Goal: Task Accomplishment & Management: Complete application form

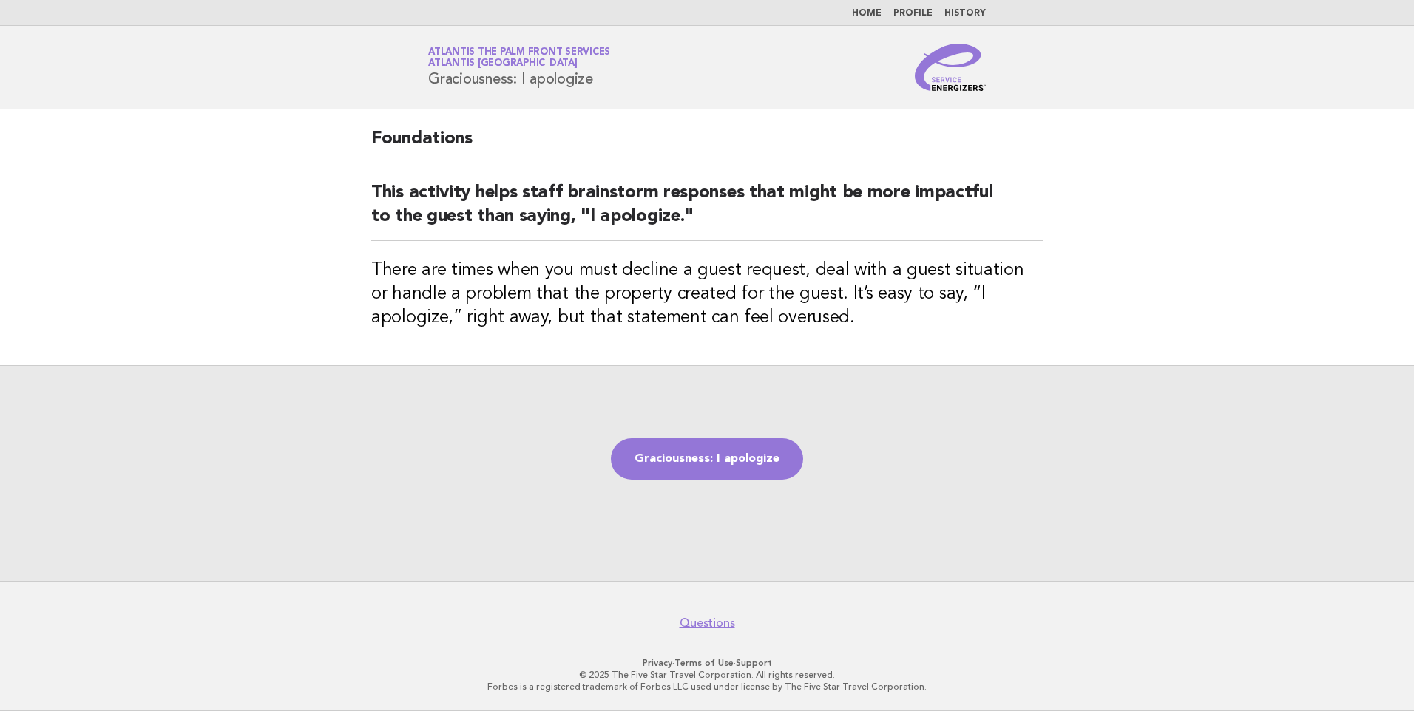
click at [714, 457] on link "Graciousness: I apologize" at bounding box center [707, 458] width 192 height 41
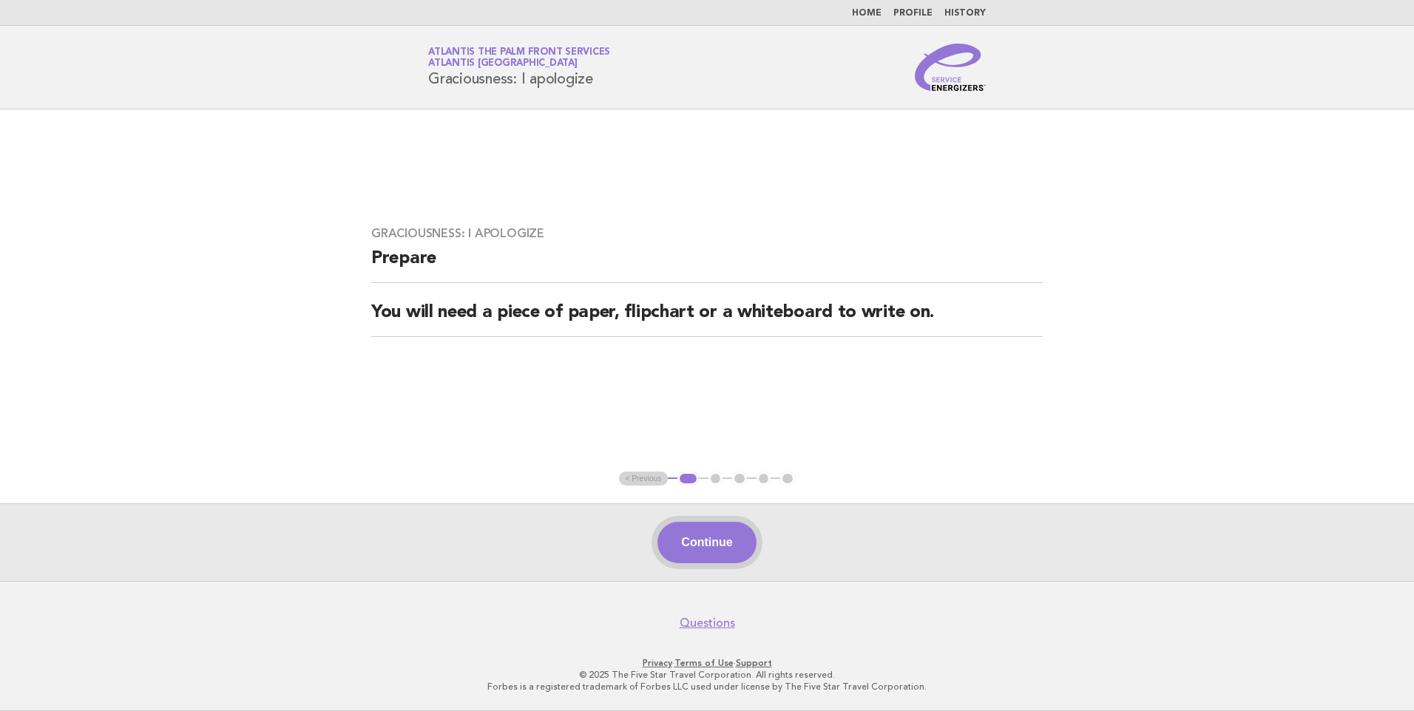
click at [725, 538] on button "Continue" at bounding box center [706, 542] width 98 height 41
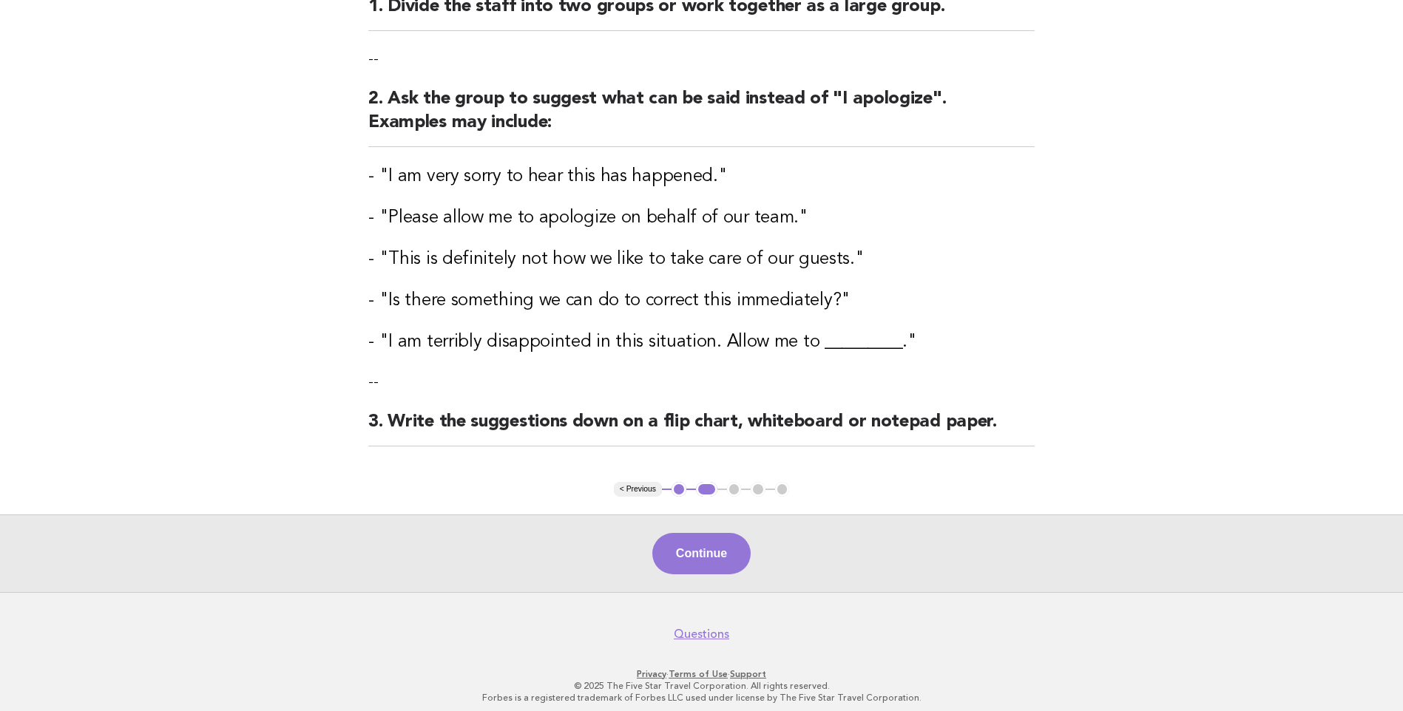
scroll to position [217, 0]
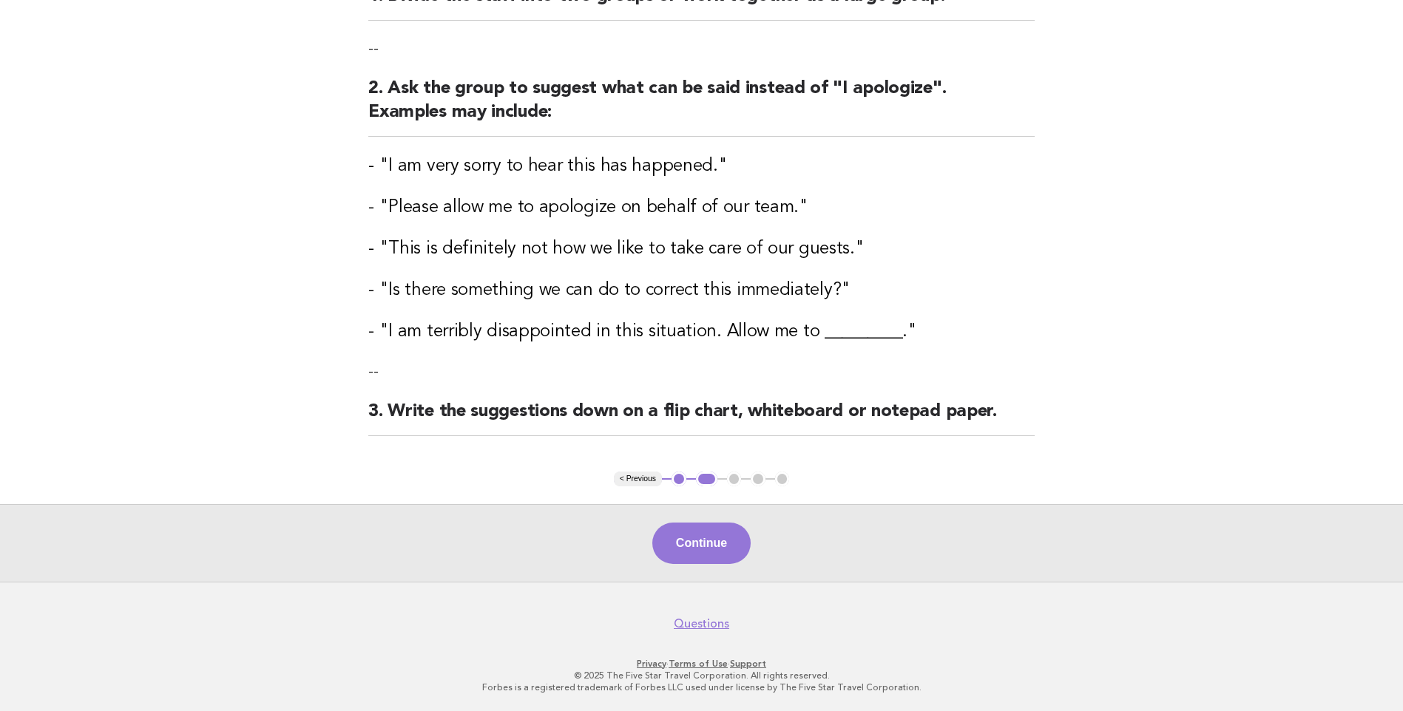
click at [675, 479] on button "1" at bounding box center [678, 479] width 15 height 15
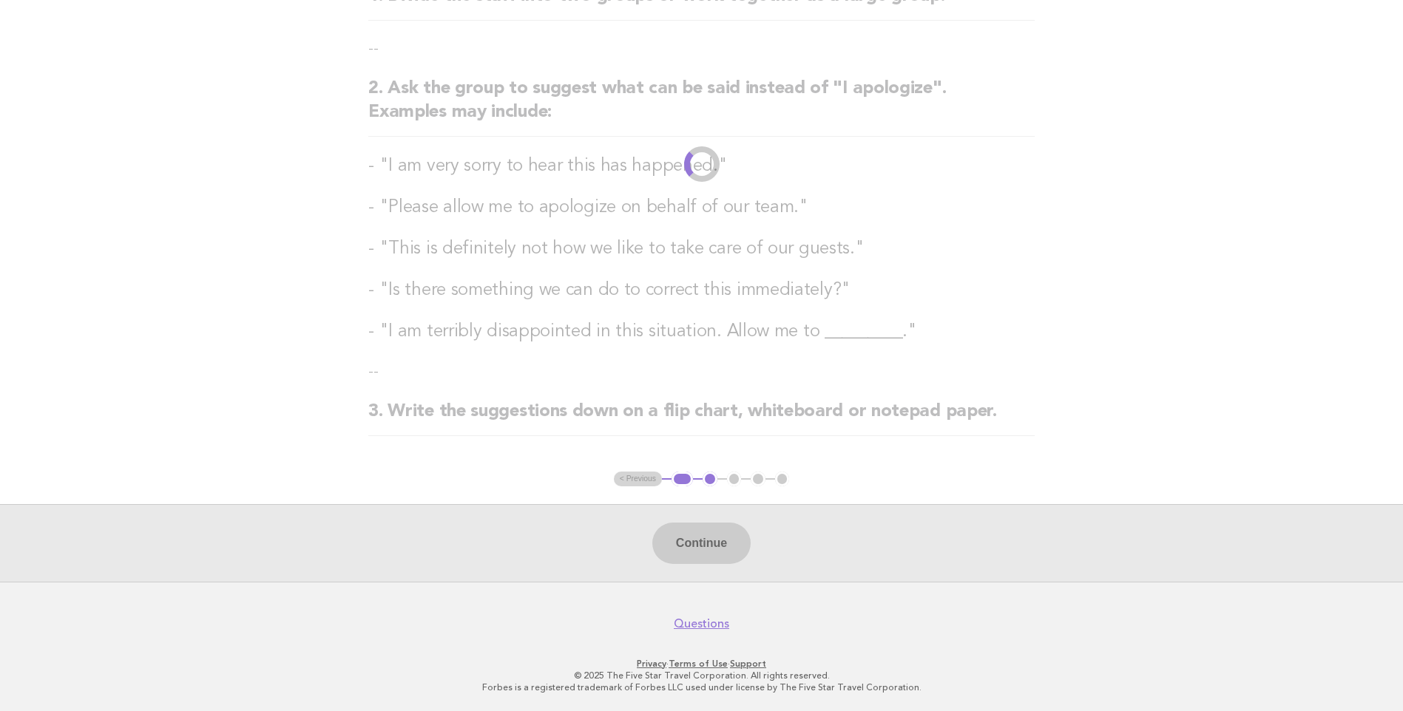
scroll to position [0, 0]
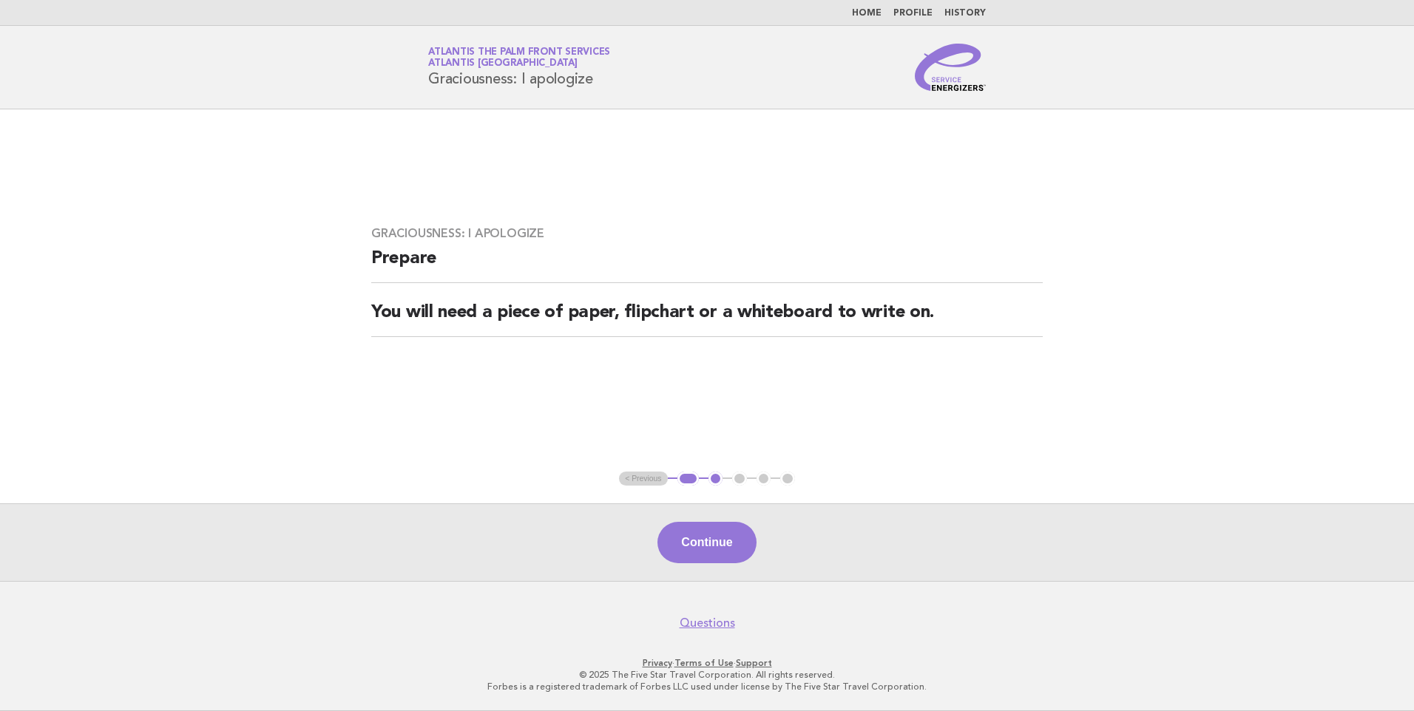
click at [637, 480] on ul "< Previous 1 2 3 4 5" at bounding box center [707, 479] width 176 height 15
click at [648, 476] on ul "< Previous 1 2 3 4 5" at bounding box center [707, 479] width 176 height 15
click at [691, 480] on button "1" at bounding box center [687, 479] width 21 height 15
click at [654, 479] on ul "< Previous 1 2 3 4 5" at bounding box center [707, 479] width 176 height 15
click at [701, 550] on button "Continue" at bounding box center [706, 542] width 98 height 41
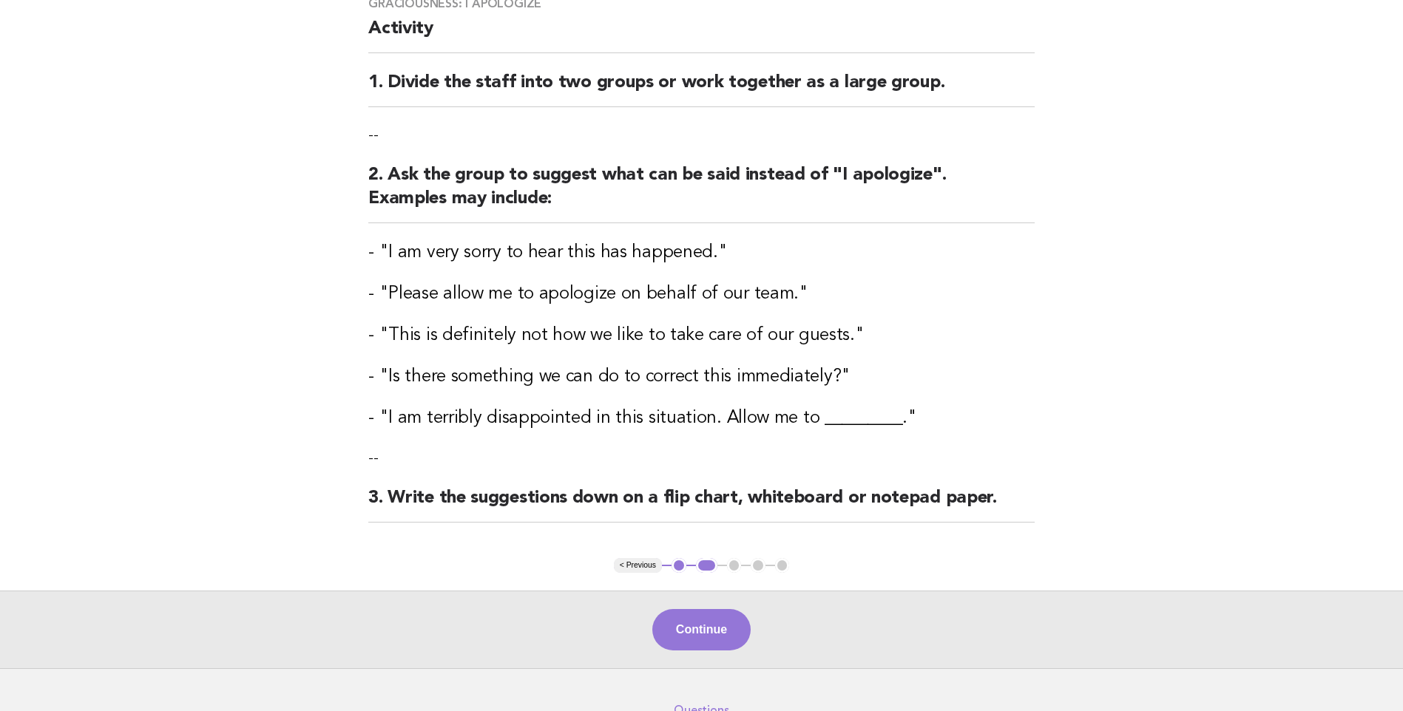
scroll to position [148, 0]
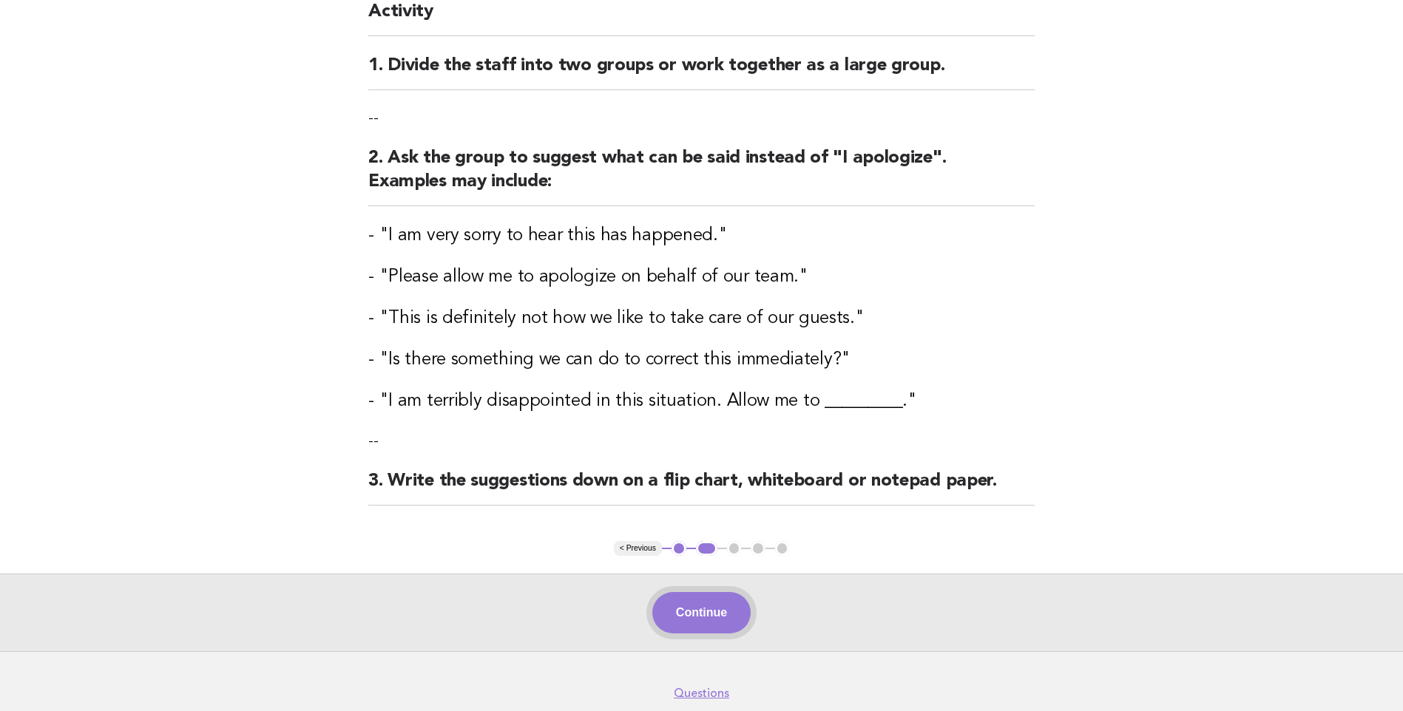
click at [714, 606] on button "Continue" at bounding box center [701, 612] width 98 height 41
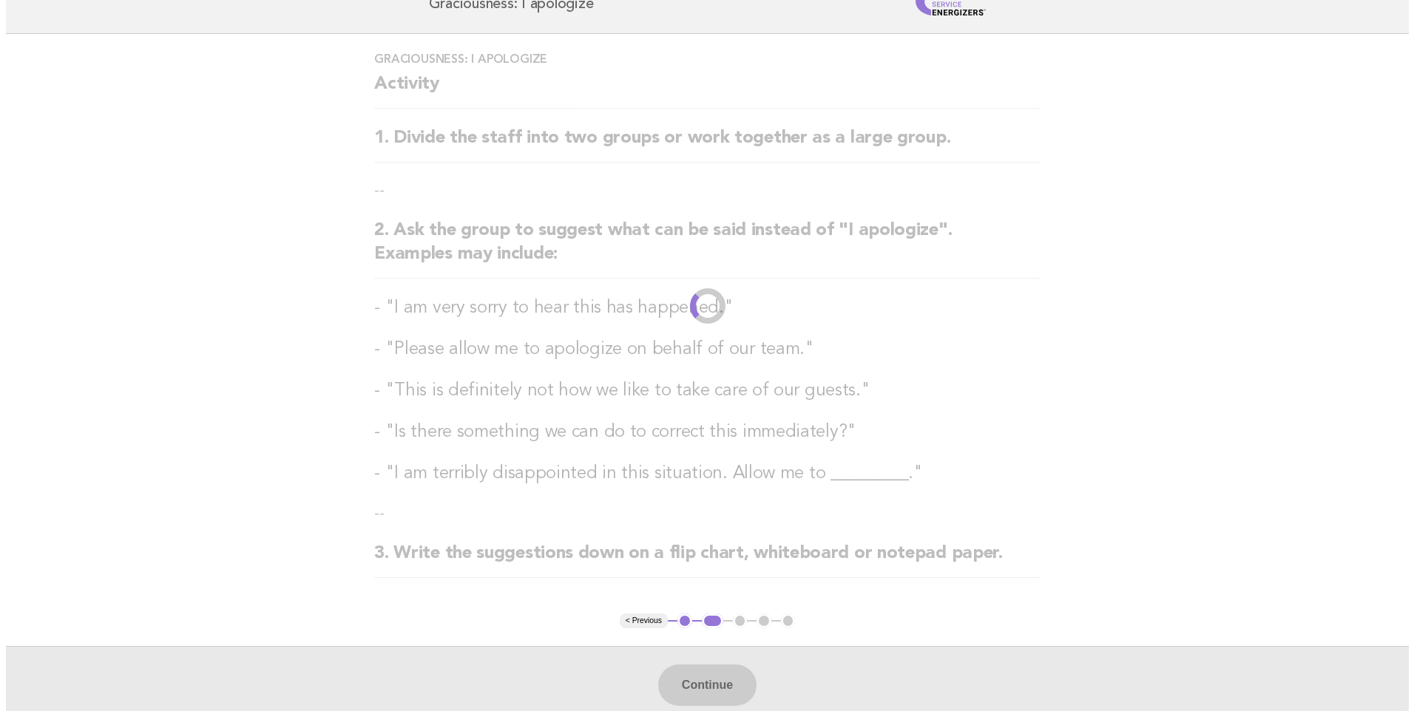
scroll to position [0, 0]
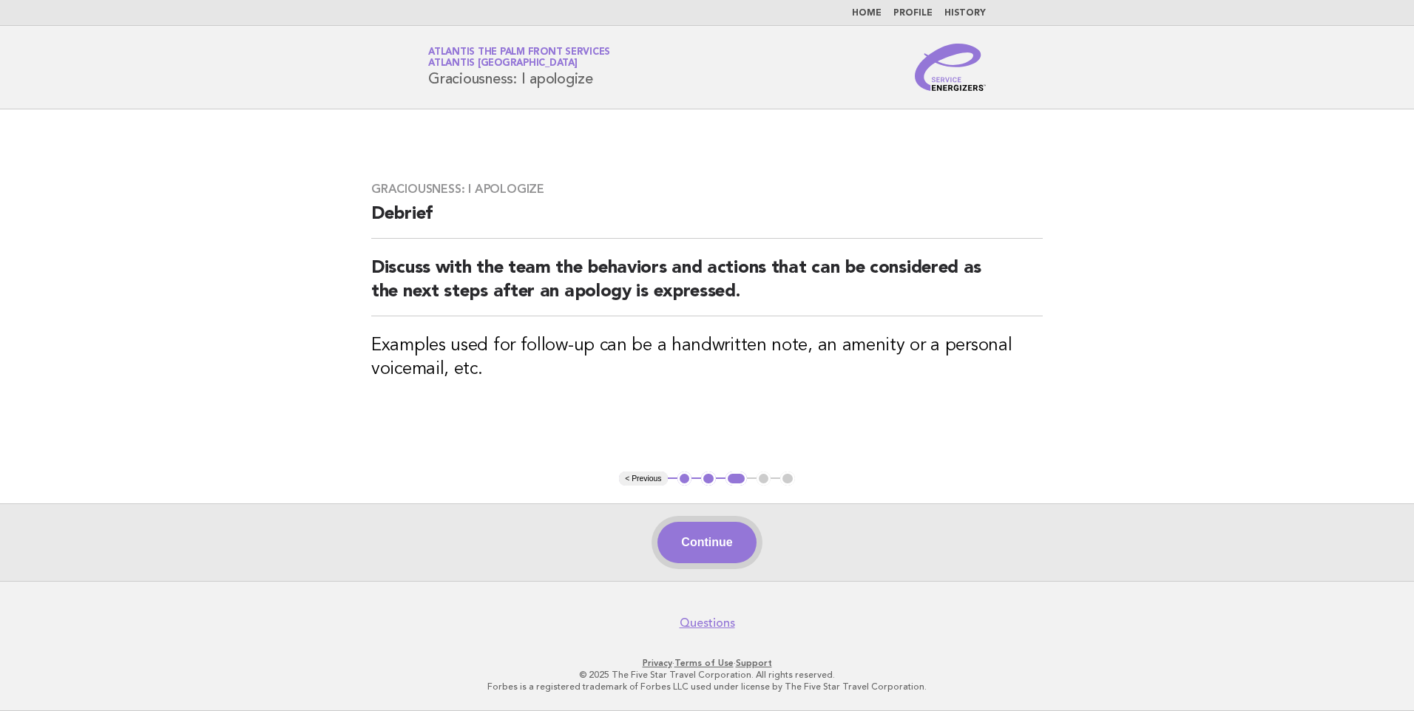
click at [695, 538] on button "Continue" at bounding box center [706, 542] width 98 height 41
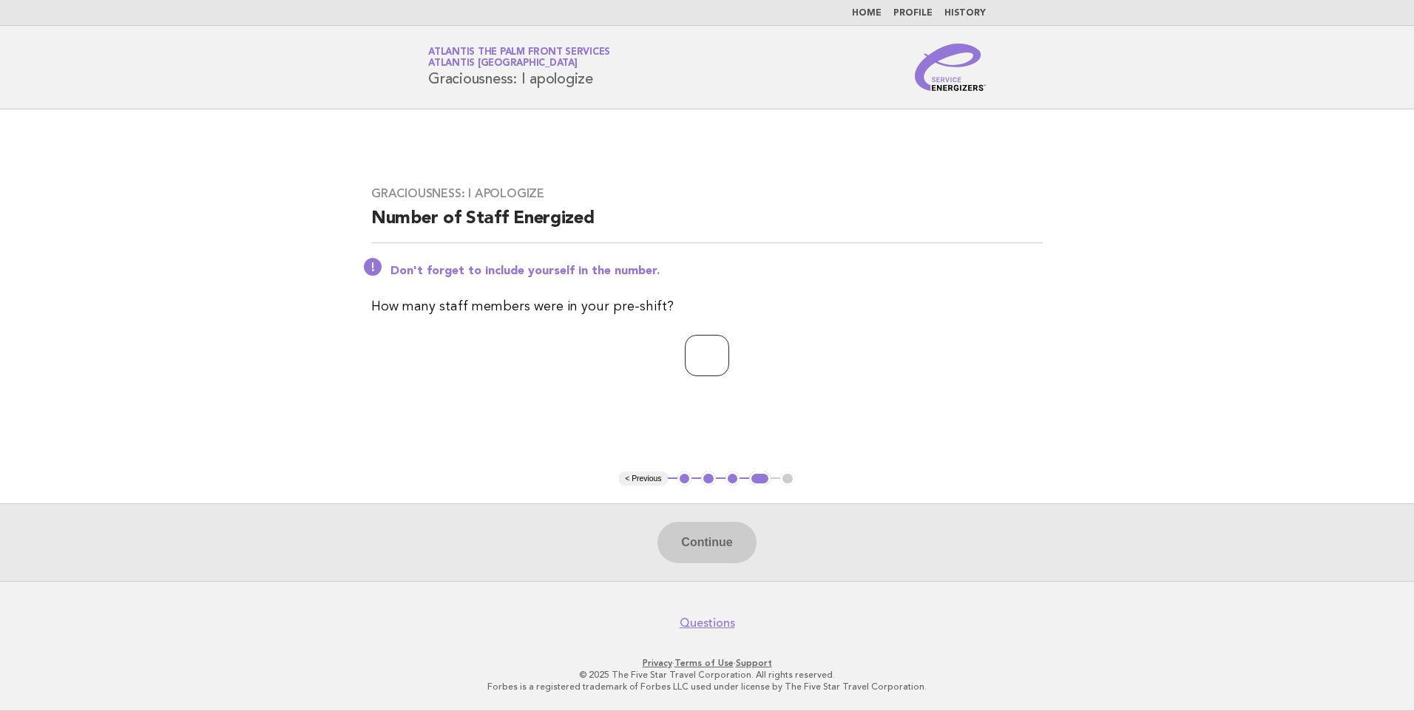
click at [685, 352] on input "number" at bounding box center [707, 355] width 44 height 41
type input "*"
click at [734, 543] on button "Continue" at bounding box center [706, 542] width 98 height 41
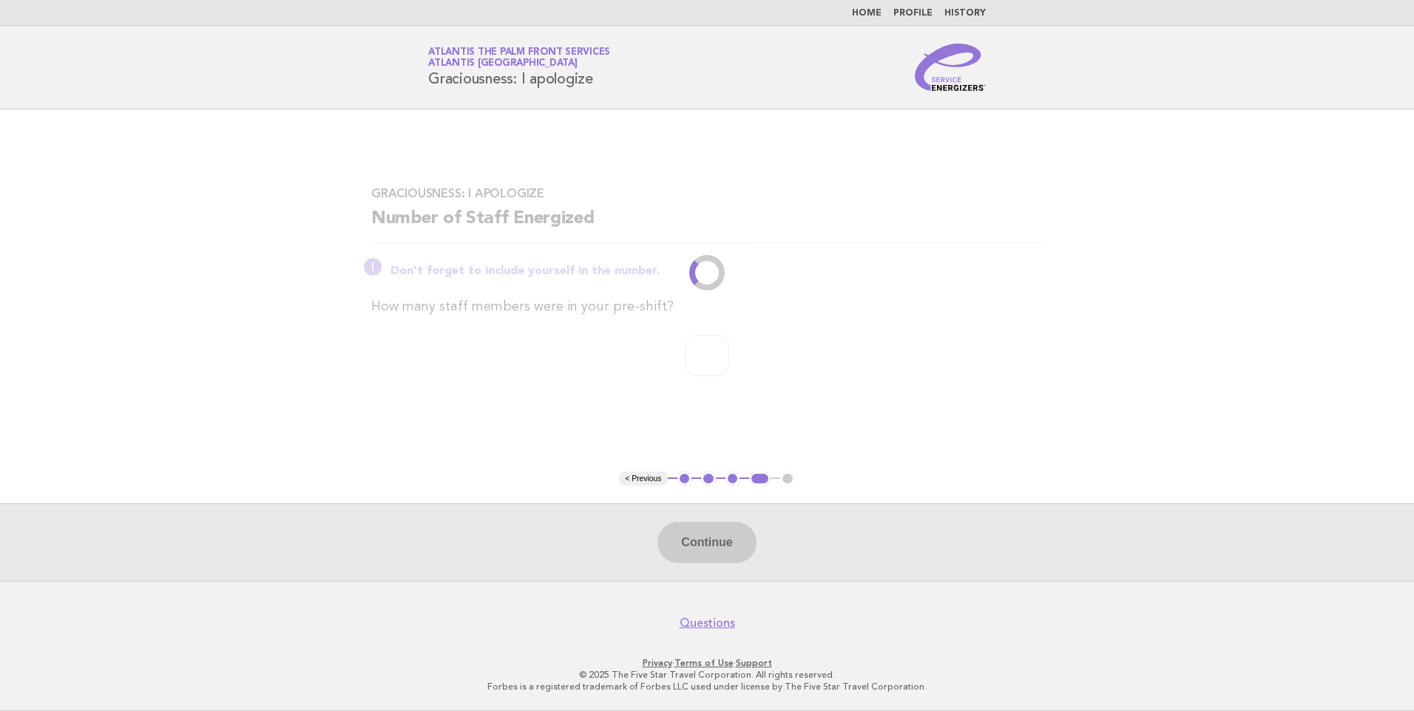
click at [1159, 314] on main "Graciousness: I apologize Number of Staff Energized Don't forget to include you…" at bounding box center [707, 345] width 1414 height 472
drag, startPoint x: 206, startPoint y: 238, endPoint x: 197, endPoint y: 250, distance: 15.2
click at [197, 250] on main "Graciousness: I apologize Number of Staff Energized Don't forget to include you…" at bounding box center [707, 345] width 1414 height 472
drag, startPoint x: 197, startPoint y: 250, endPoint x: 221, endPoint y: 282, distance: 40.1
click at [221, 282] on main "Graciousness: I apologize Number of Staff Energized Don't forget to include you…" at bounding box center [707, 345] width 1414 height 472
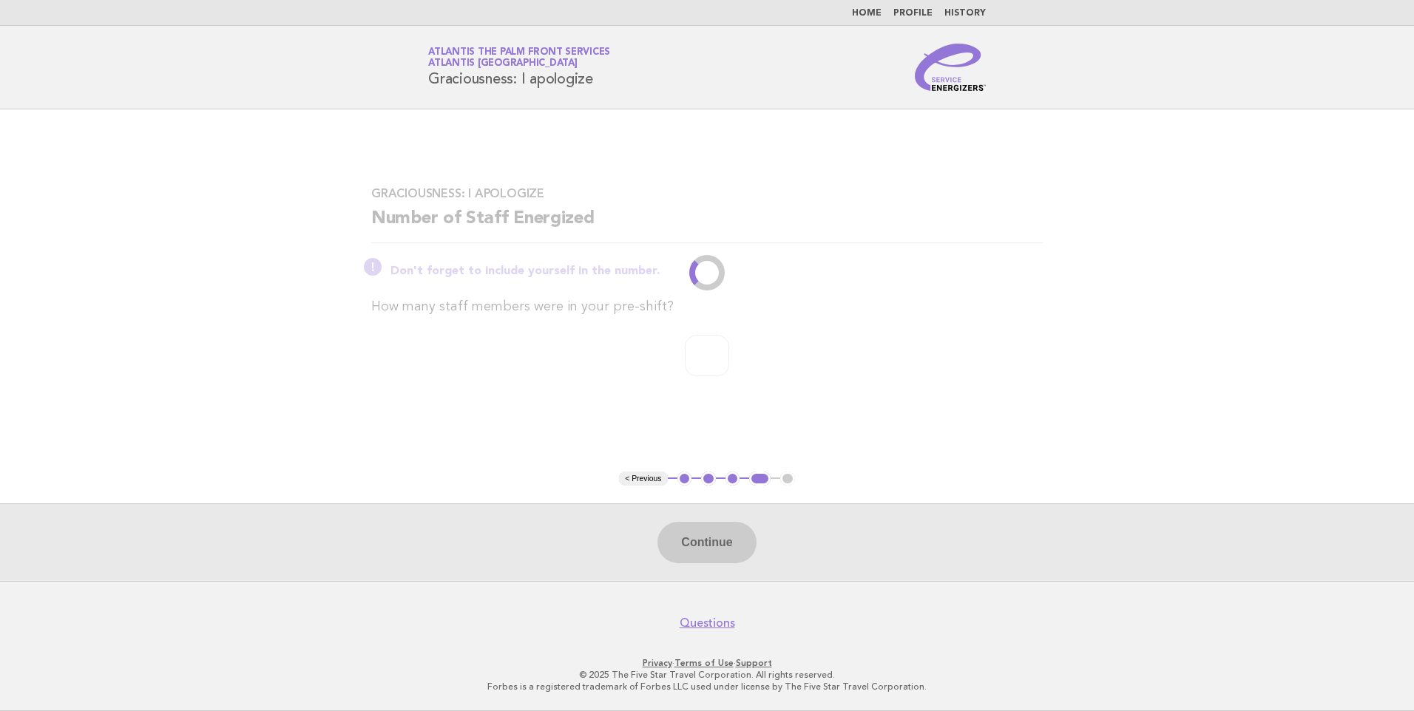
click at [1242, 322] on main "Graciousness: I apologize Number of Staff Energized Don't forget to include you…" at bounding box center [707, 345] width 1414 height 472
drag, startPoint x: 1219, startPoint y: 245, endPoint x: 1224, endPoint y: 217, distance: 28.4
click at [1224, 217] on main "Graciousness: I apologize Number of Staff Energized Don't forget to include you…" at bounding box center [707, 345] width 1414 height 472
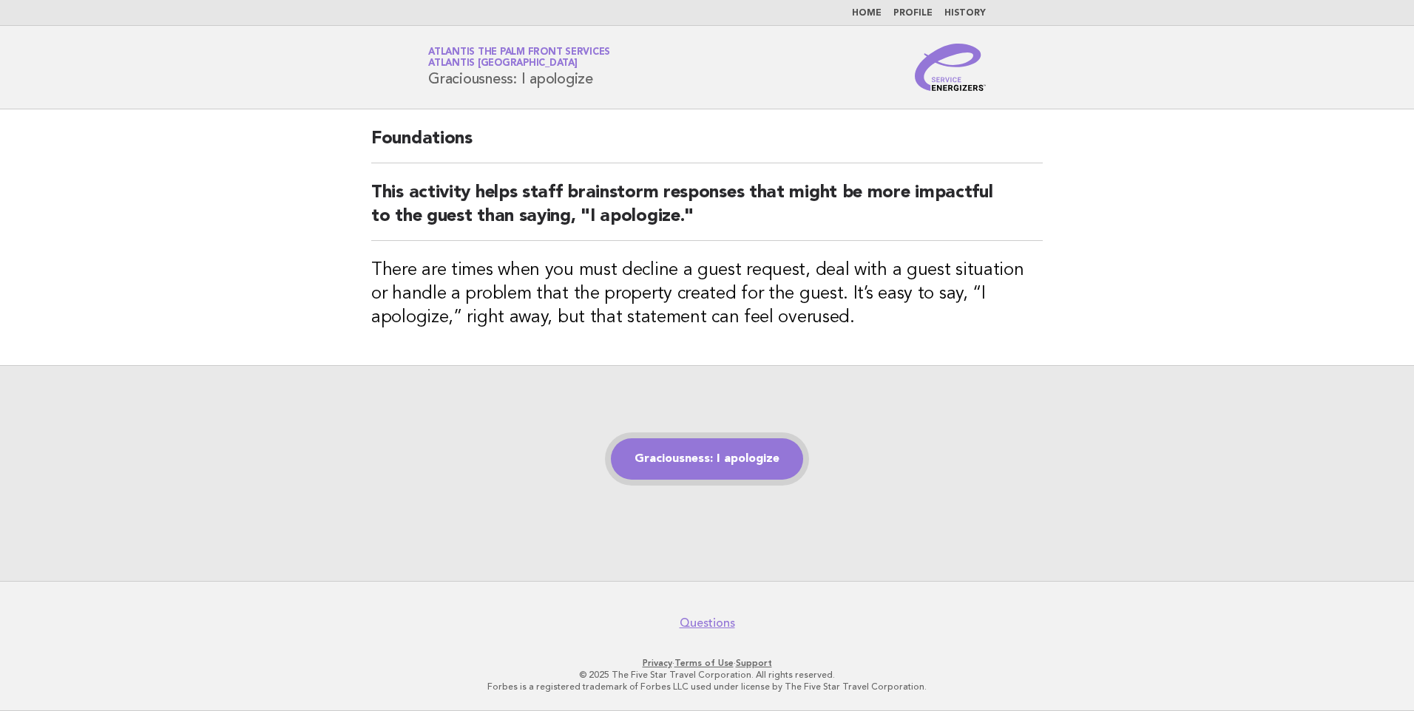
click at [721, 469] on link "Graciousness: I apologize" at bounding box center [707, 458] width 192 height 41
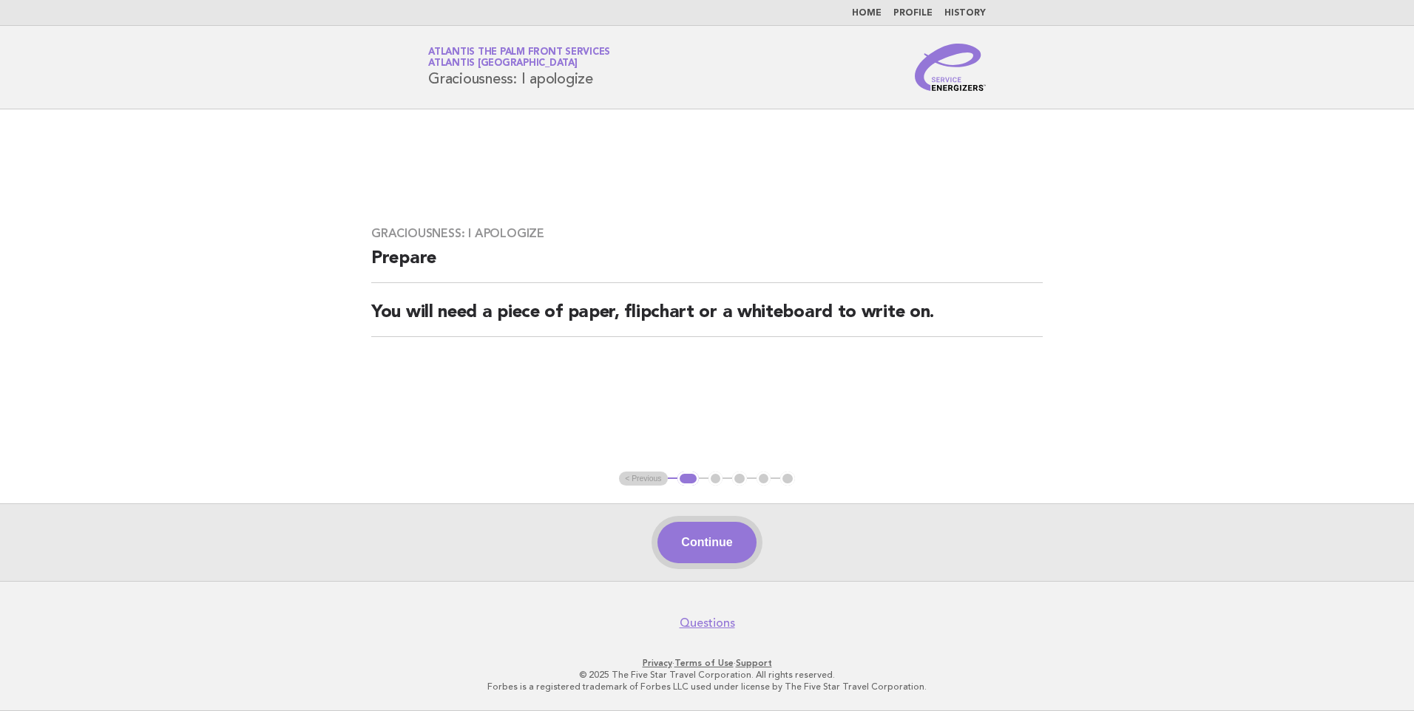
click at [714, 546] on button "Continue" at bounding box center [706, 542] width 98 height 41
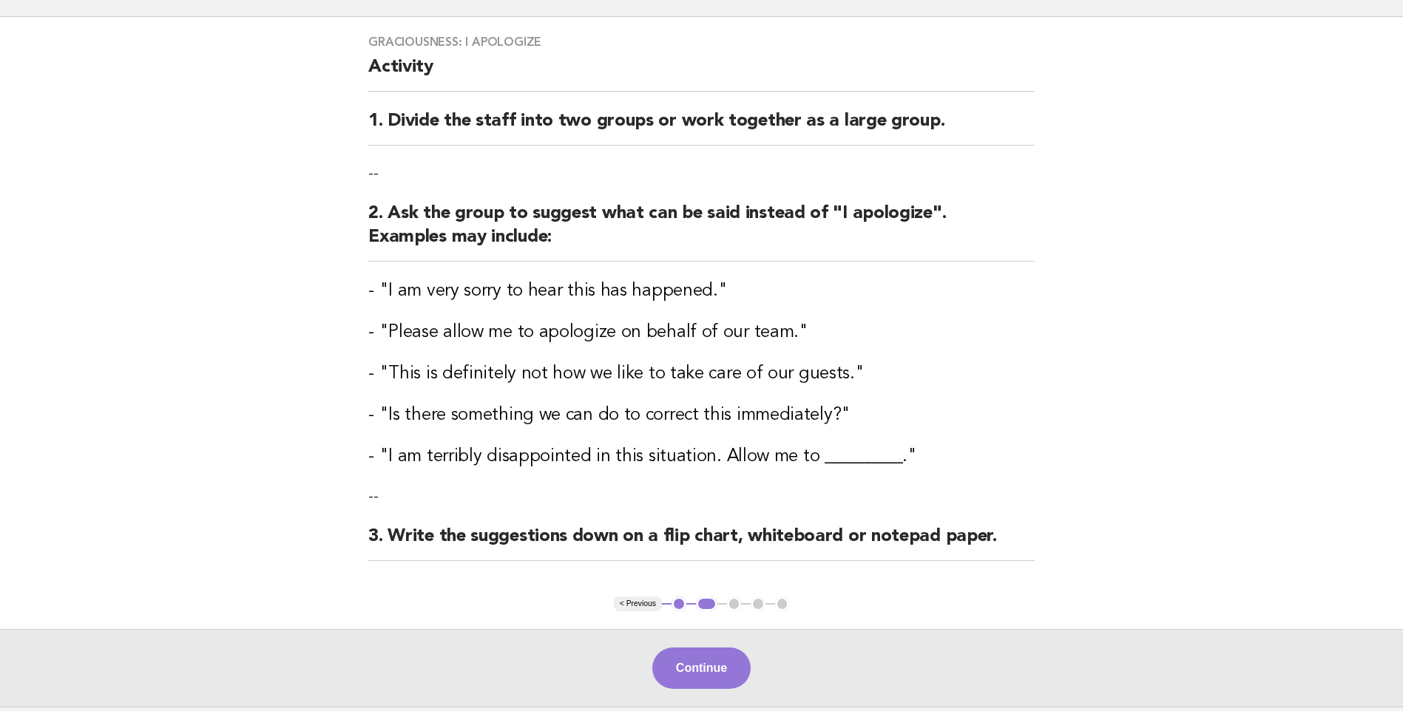
scroll to position [217, 0]
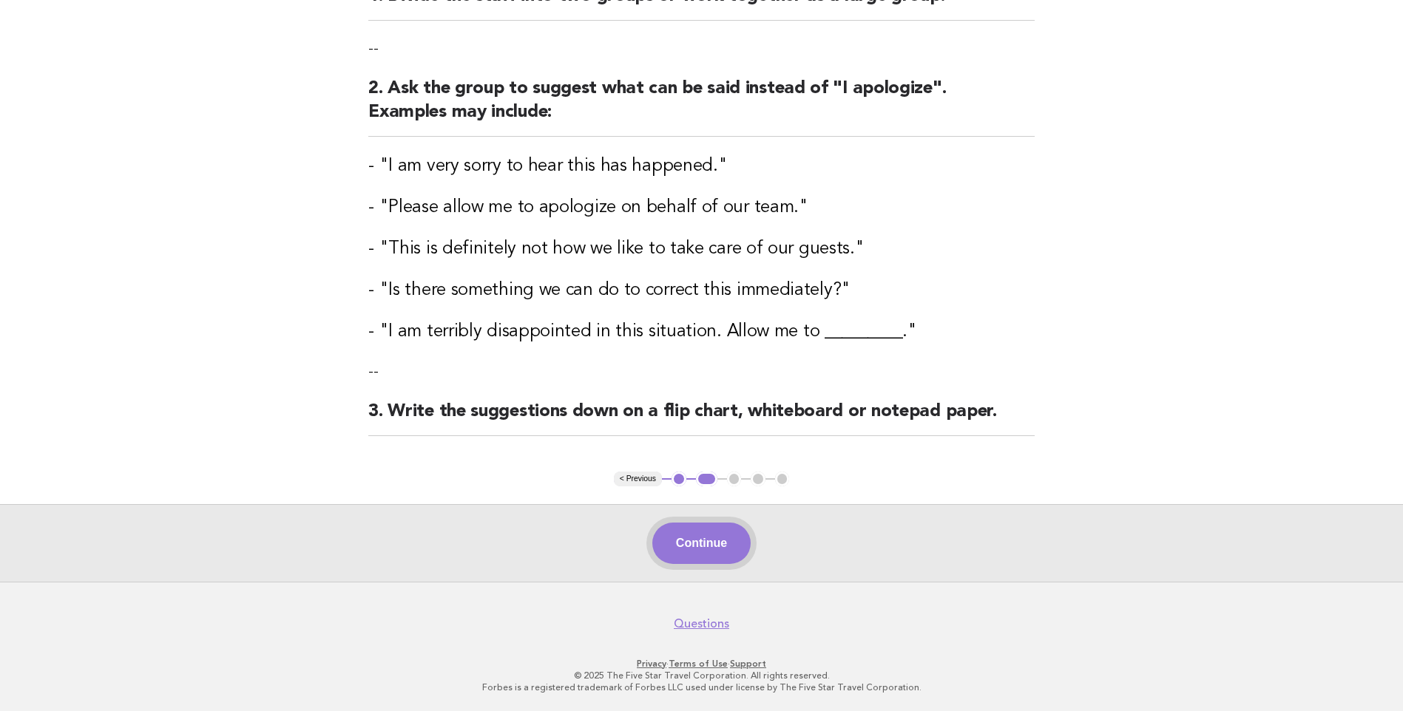
click at [700, 542] on button "Continue" at bounding box center [701, 543] width 98 height 41
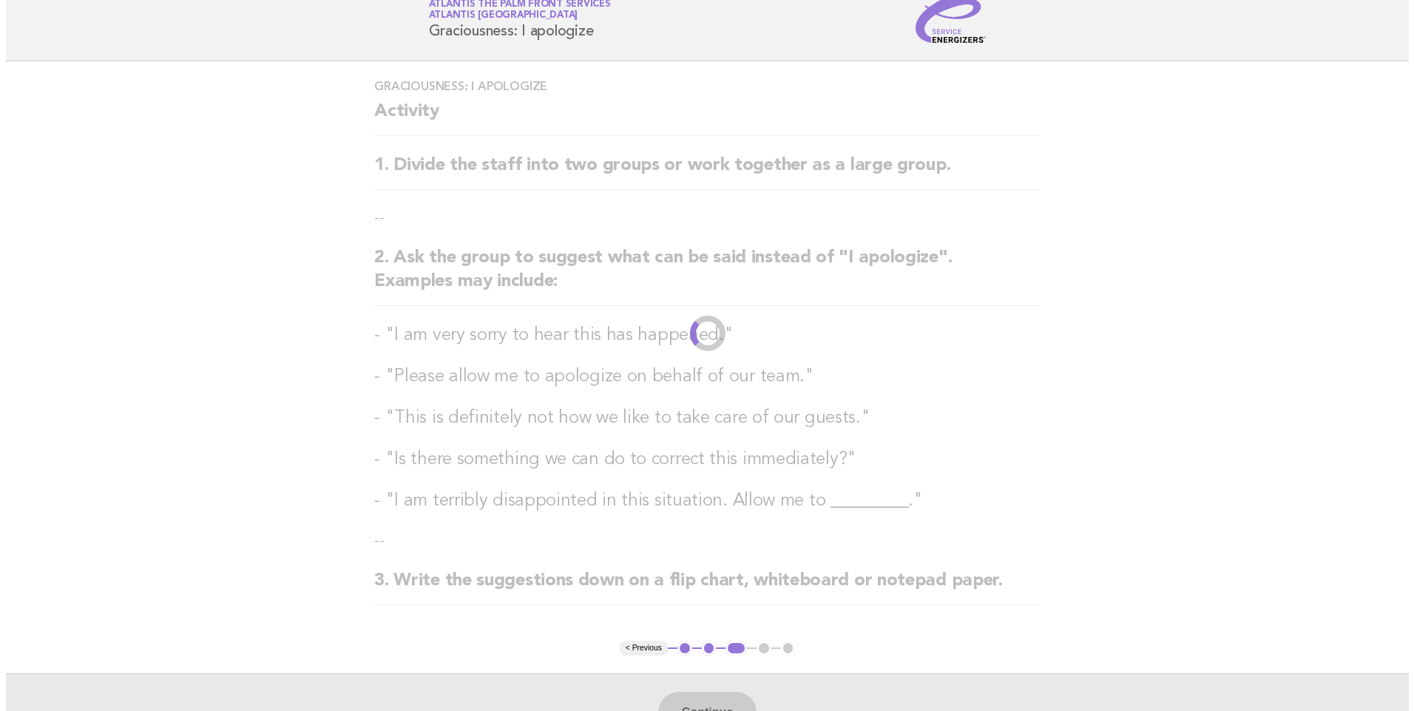
scroll to position [0, 0]
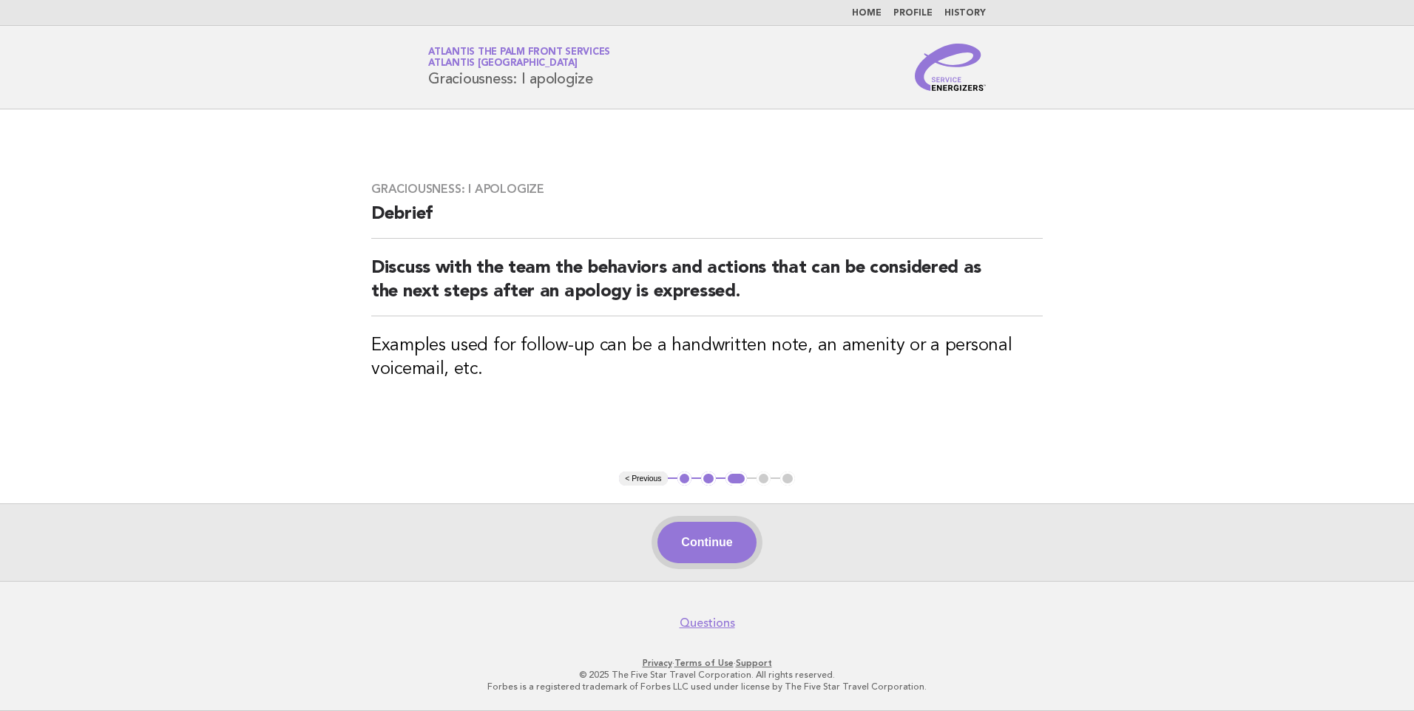
click at [713, 550] on button "Continue" at bounding box center [706, 542] width 98 height 41
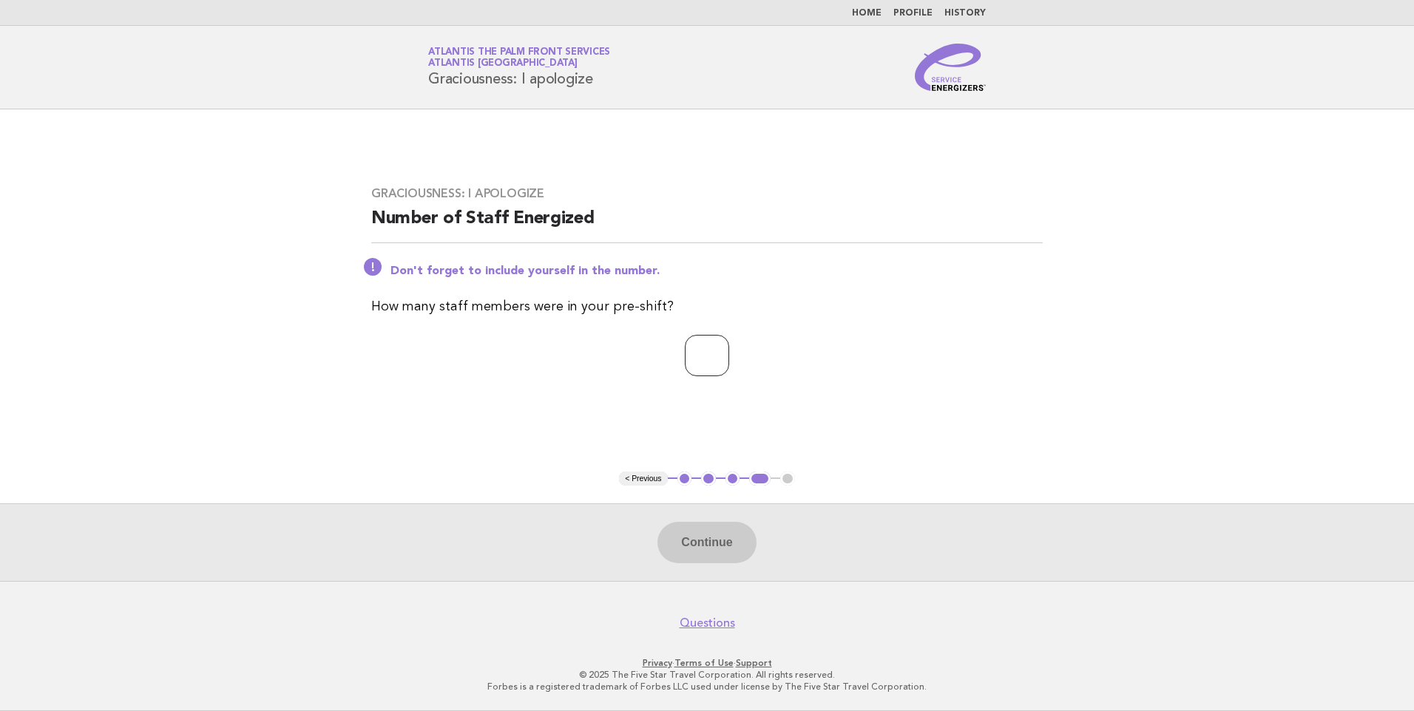
click at [685, 369] on input "number" at bounding box center [707, 355] width 44 height 41
type input "*"
click at [713, 547] on button "Continue" at bounding box center [706, 542] width 98 height 41
